Goal: Task Accomplishment & Management: Manage account settings

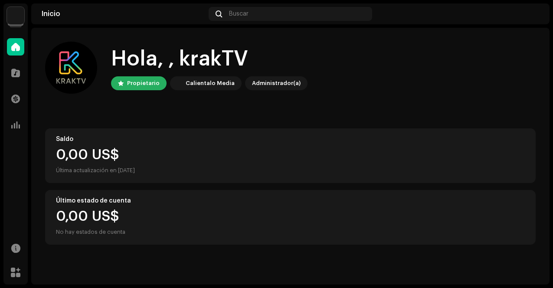
click at [9, 21] on img at bounding box center [15, 15] width 17 height 17
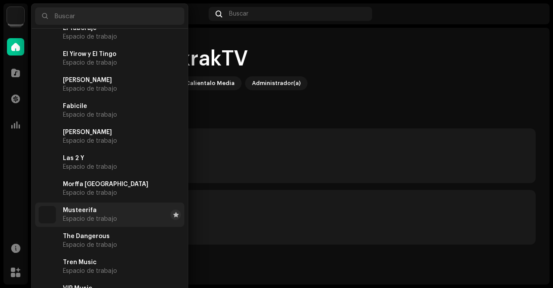
scroll to position [47, 0]
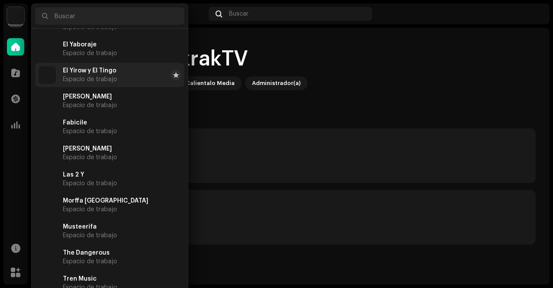
click at [115, 79] on span "Espacio de trabajo" at bounding box center [90, 79] width 54 height 7
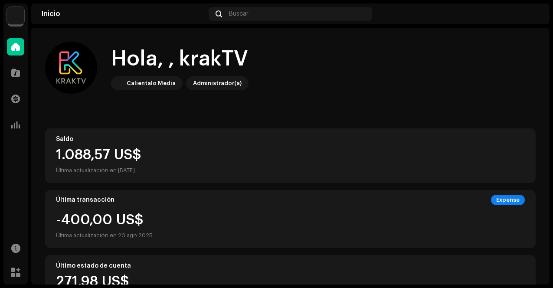
click at [531, 12] on img at bounding box center [533, 14] width 14 height 14
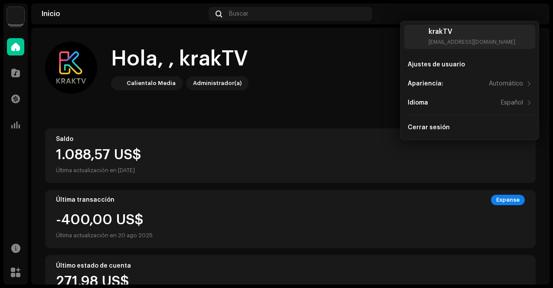
click at [355, 96] on home-user "Hola, , krakTV Calientalo Media Administrador(a)" at bounding box center [290, 75] width 491 height 66
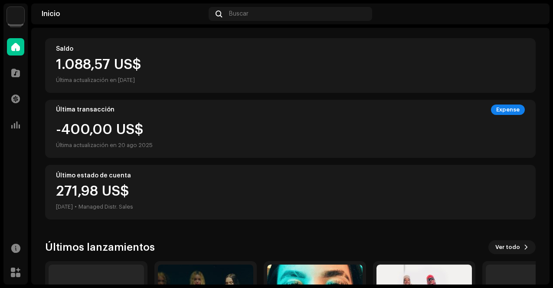
scroll to position [36, 0]
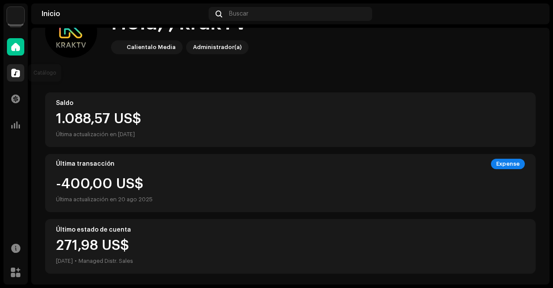
click at [15, 73] on span at bounding box center [15, 72] width 9 height 7
click at [15, 20] on img at bounding box center [15, 15] width 17 height 17
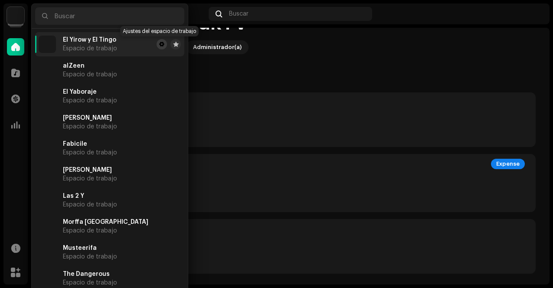
click at [161, 46] on span at bounding box center [161, 44] width 5 height 7
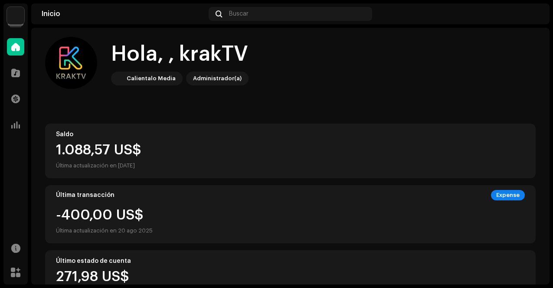
scroll to position [0, 0]
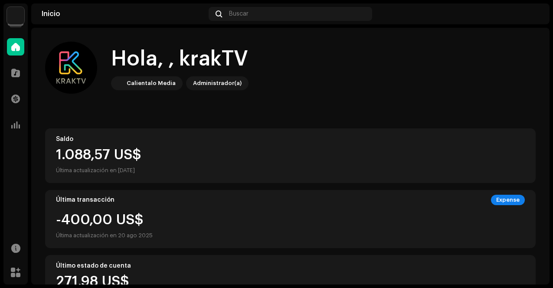
click at [206, 85] on div "Administrador(a)" at bounding box center [217, 83] width 49 height 10
click at [156, 86] on div "Calientalo Media" at bounding box center [151, 83] width 49 height 10
click at [202, 88] on div "Administrador(a)" at bounding box center [217, 83] width 49 height 10
click at [16, 18] on img at bounding box center [15, 15] width 17 height 17
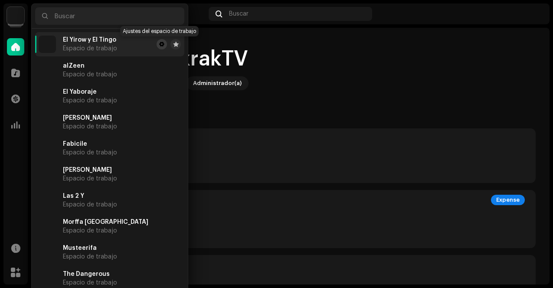
click at [159, 46] on span at bounding box center [161, 44] width 5 height 7
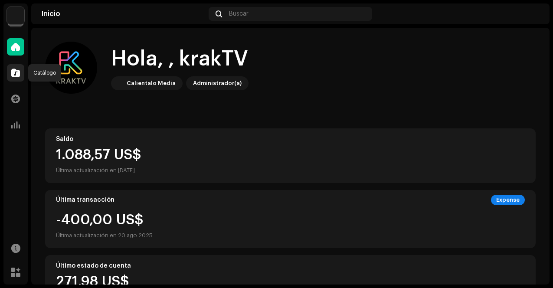
click at [18, 78] on div at bounding box center [15, 72] width 17 height 17
click at [18, 99] on span at bounding box center [15, 98] width 9 height 7
click at [20, 66] on div at bounding box center [15, 72] width 17 height 17
click at [16, 101] on span at bounding box center [15, 98] width 9 height 7
click at [16, 122] on span at bounding box center [15, 125] width 9 height 7
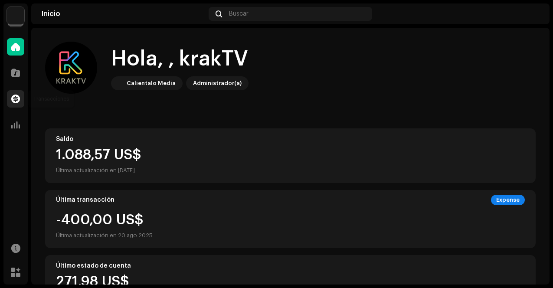
click at [18, 95] on span at bounding box center [15, 98] width 9 height 7
click at [14, 62] on div "Catálogo" at bounding box center [15, 73] width 24 height 24
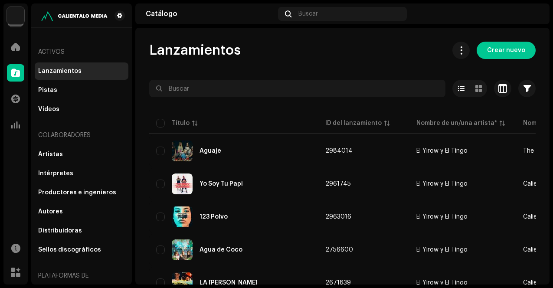
click at [20, 17] on img at bounding box center [15, 15] width 17 height 17
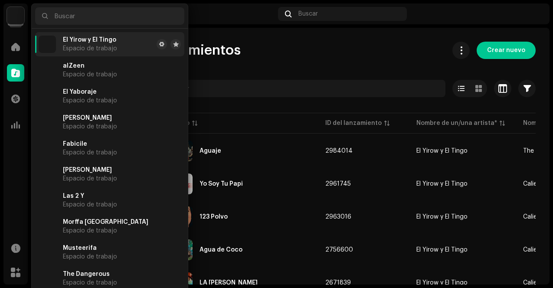
click at [248, 39] on div "Lanzamientos Crear nuevo Seleccionado 0 Opciones Filtros Estado de distribución…" at bounding box center [342, 156] width 414 height 257
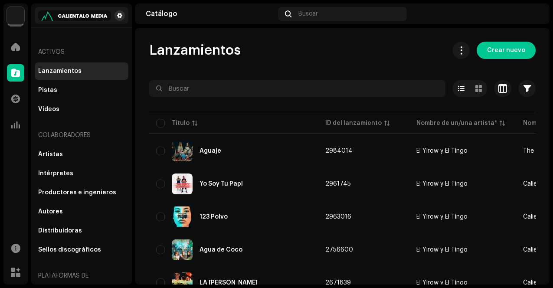
click at [117, 15] on span at bounding box center [119, 15] width 5 height 7
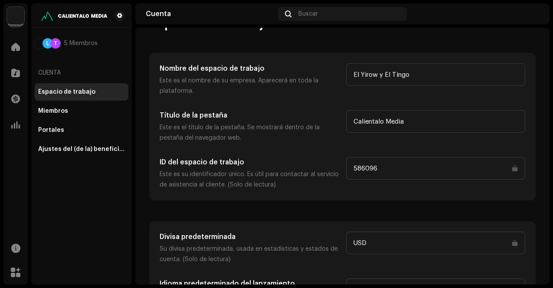
scroll to position [64, 0]
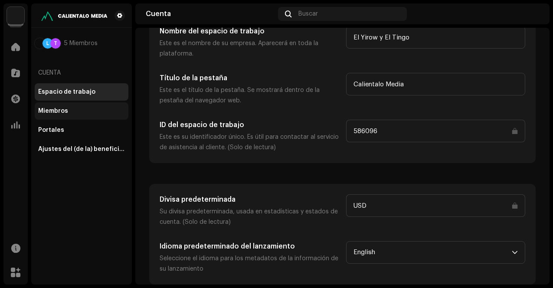
click at [85, 115] on div "Miembros" at bounding box center [82, 110] width 94 height 17
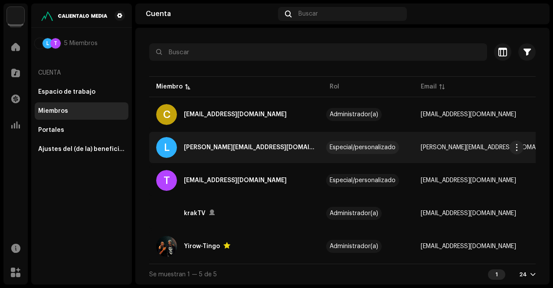
scroll to position [40, 0]
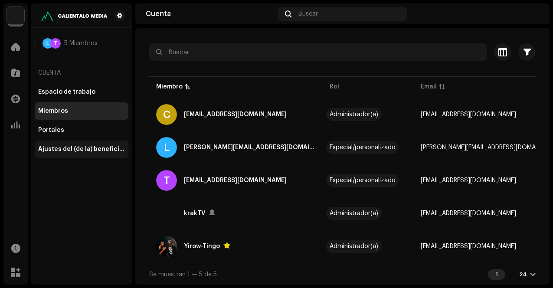
click at [85, 148] on div "Ajustes del (de la) beneficiario(a)" at bounding box center [81, 149] width 87 height 7
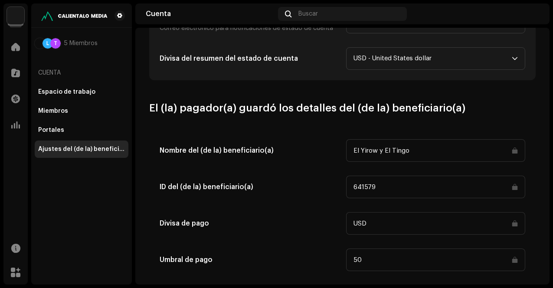
scroll to position [417, 0]
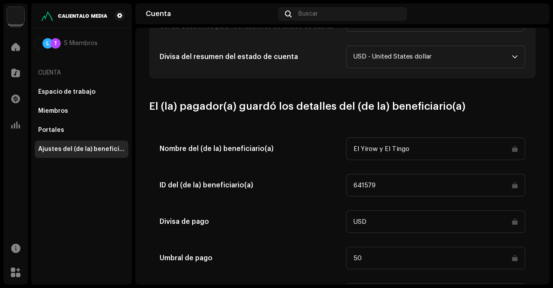
drag, startPoint x: 370, startPoint y: 184, endPoint x: 371, endPoint y: 163, distance: 21.3
click at [337, 184] on div "ID del (de la) beneficiario(a) 641579" at bounding box center [343, 185] width 366 height 23
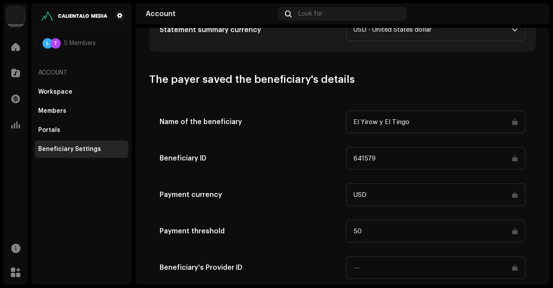
scroll to position [431, 0]
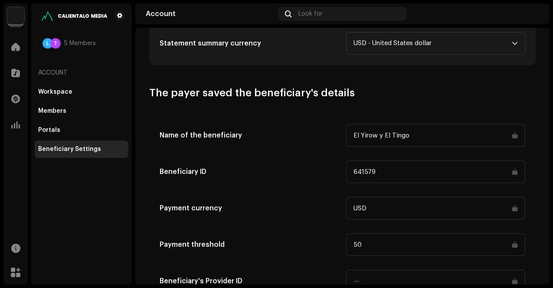
drag, startPoint x: 349, startPoint y: 170, endPoint x: 376, endPoint y: 171, distance: 26.9
click at [376, 171] on input "641579" at bounding box center [436, 172] width 180 height 23
click at [375, 178] on input "641579" at bounding box center [436, 172] width 180 height 23
drag, startPoint x: 385, startPoint y: 173, endPoint x: 345, endPoint y: 169, distance: 40.6
click at [346, 169] on input "641579" at bounding box center [436, 172] width 180 height 23
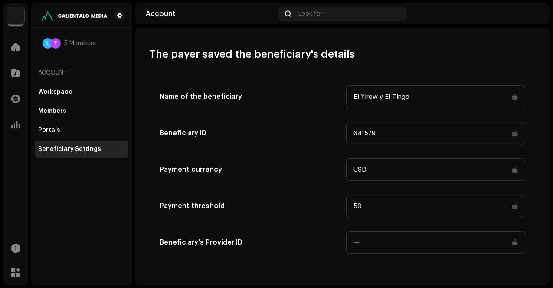
scroll to position [0, 0]
